Goal: Navigation & Orientation: Find specific page/section

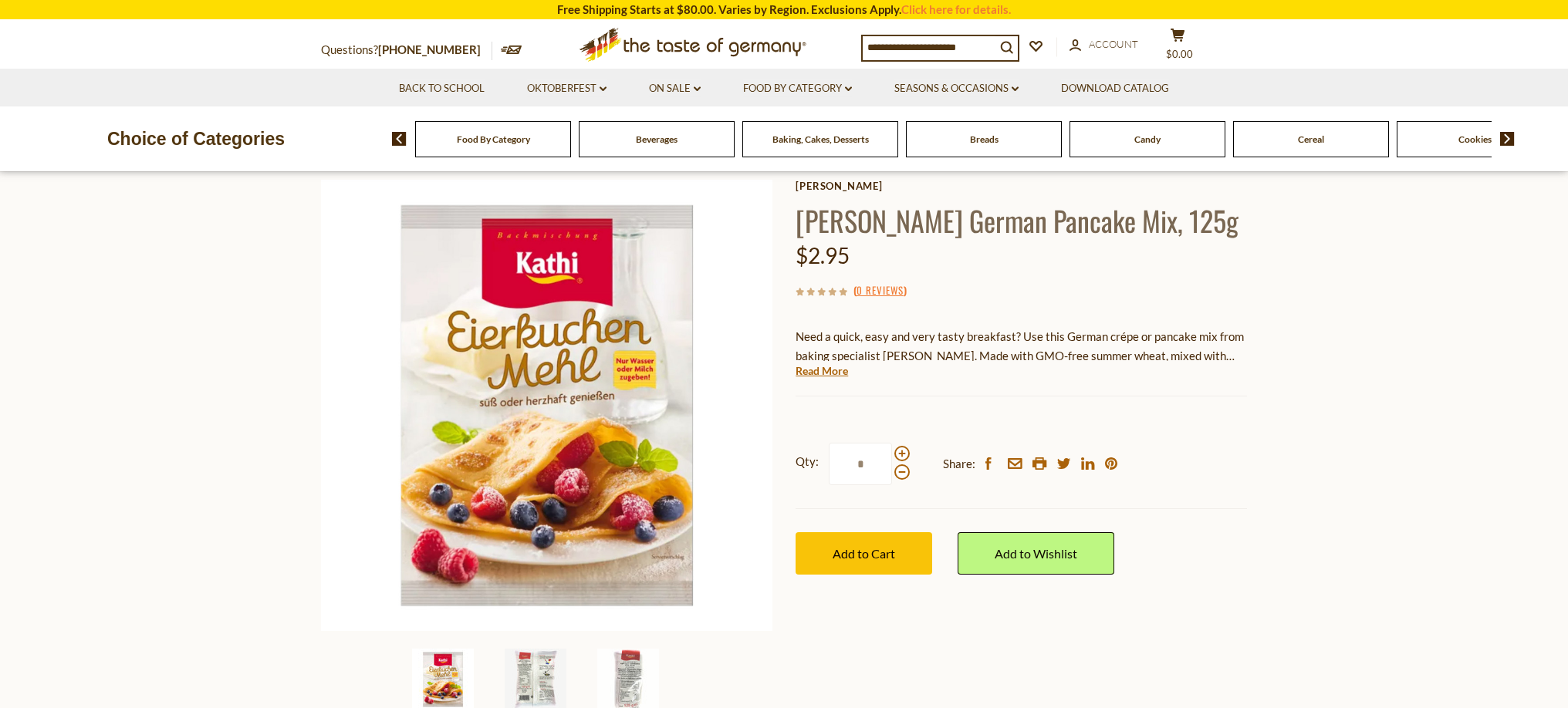
scroll to position [127, 0]
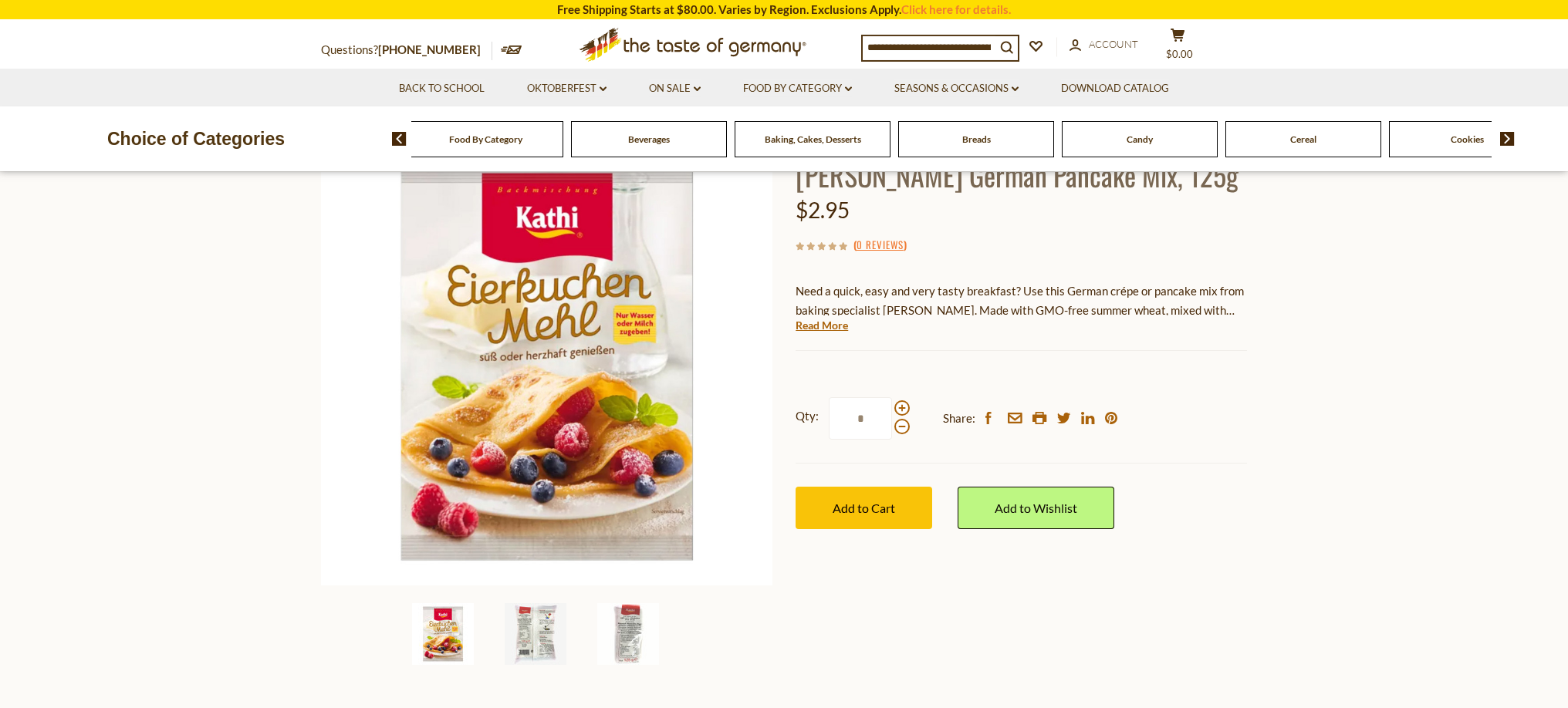
click at [563, 148] on div "Breads" at bounding box center [485, 139] width 156 height 36
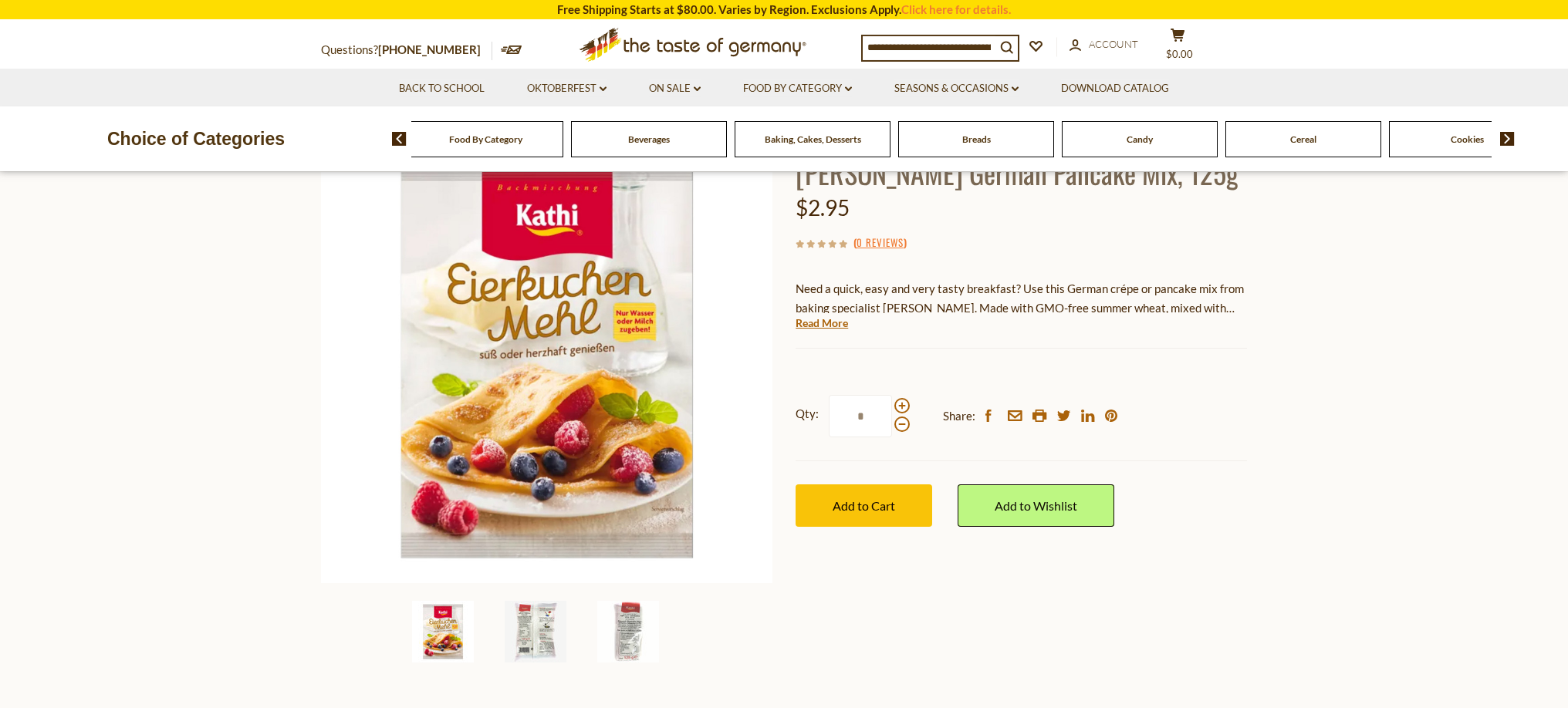
scroll to position [128, 0]
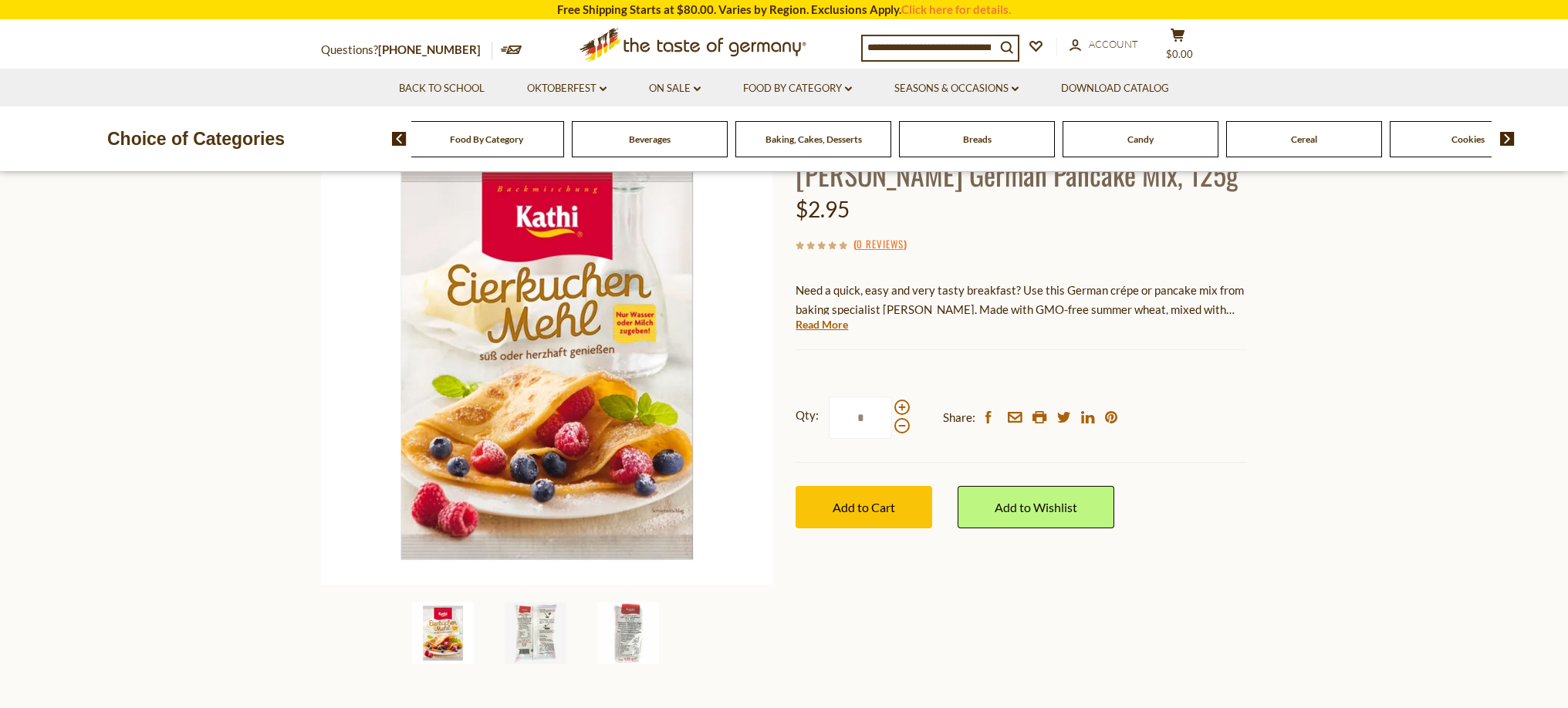
click at [564, 146] on div "Breads" at bounding box center [486, 139] width 156 height 36
click at [978, 141] on span "Breads" at bounding box center [977, 139] width 28 height 12
click at [978, 140] on span "Breads" at bounding box center [977, 139] width 28 height 12
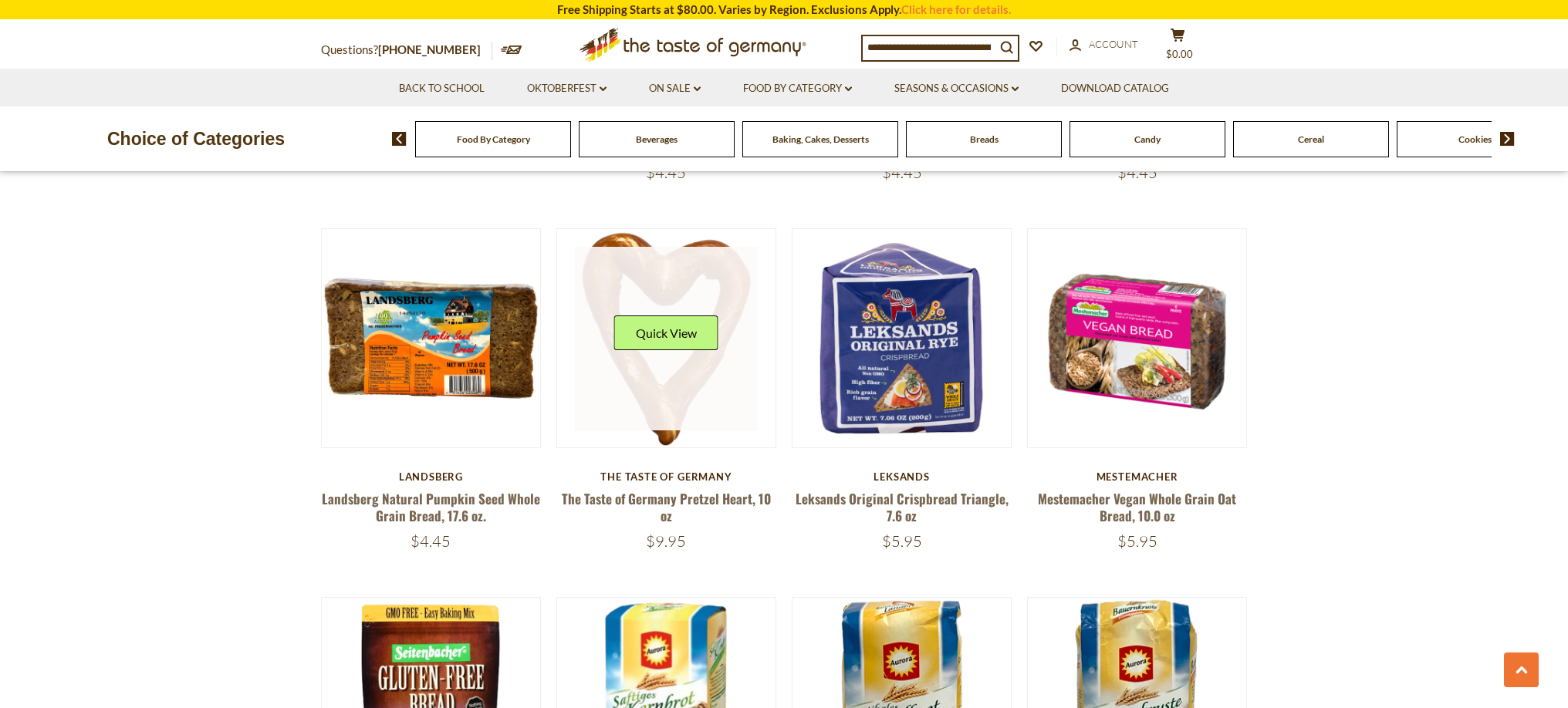
scroll to position [1235, 0]
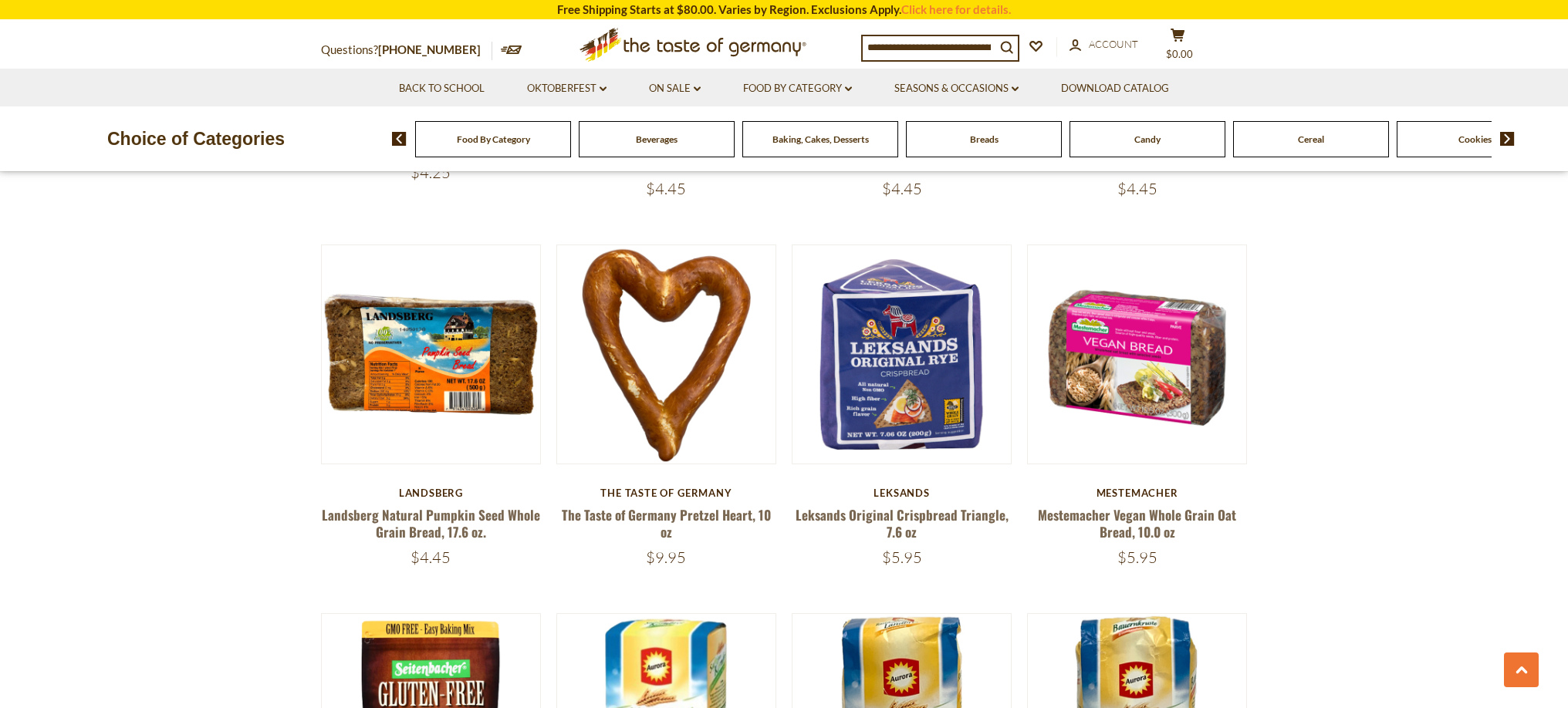
click at [571, 132] on div "Beverages" at bounding box center [493, 139] width 156 height 36
